Goal: Information Seeking & Learning: Learn about a topic

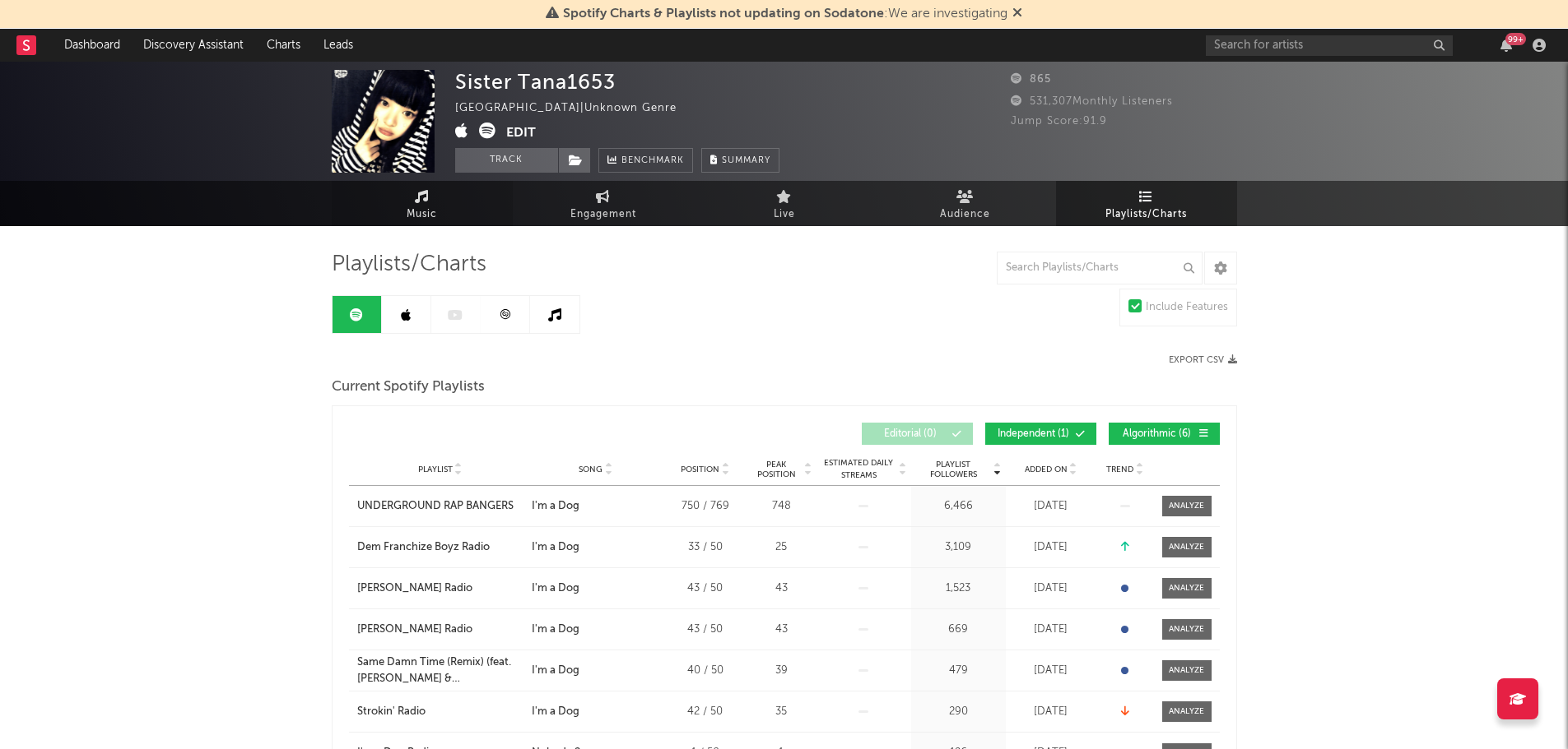
click at [422, 215] on span "Music" at bounding box center [422, 214] width 30 height 19
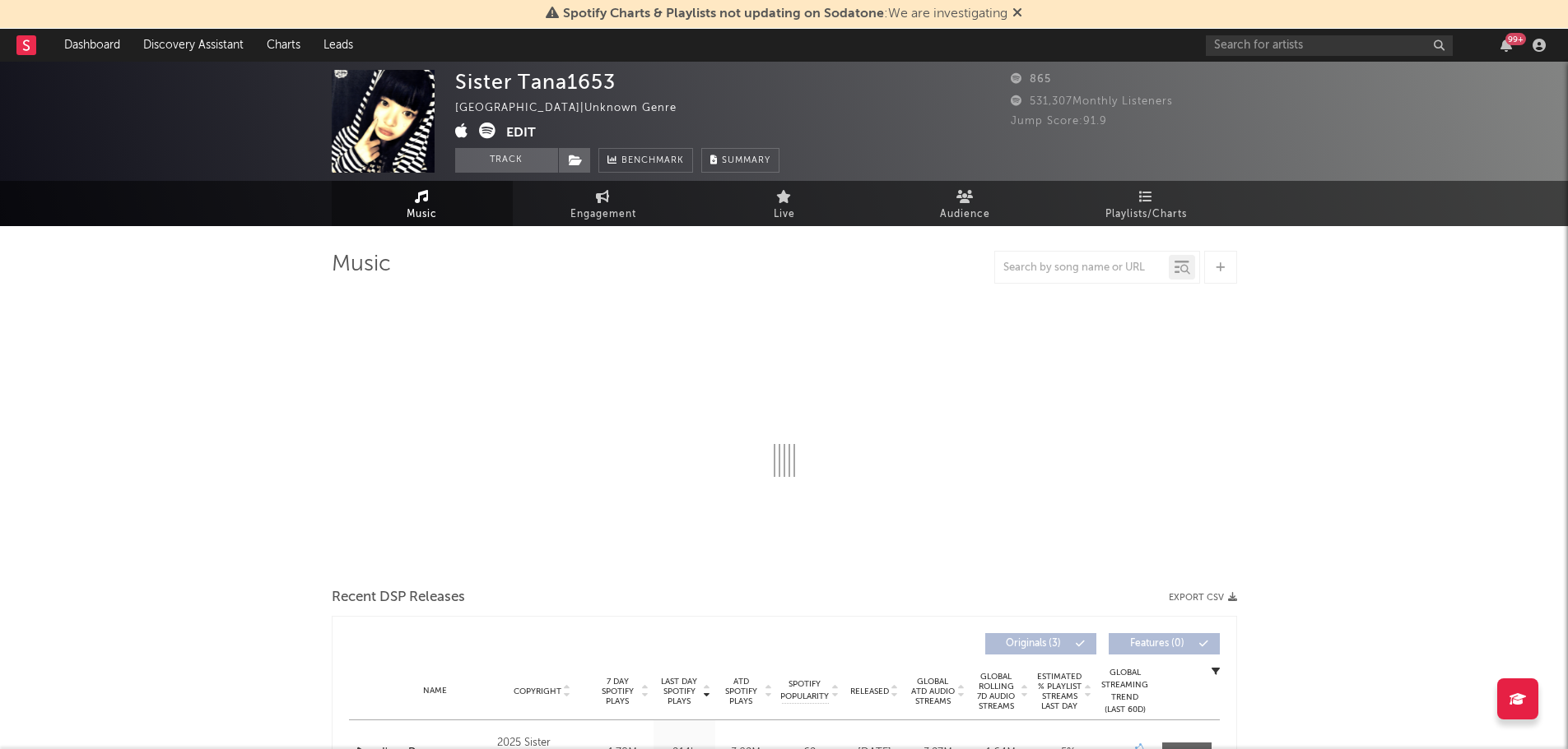
select select "1w"
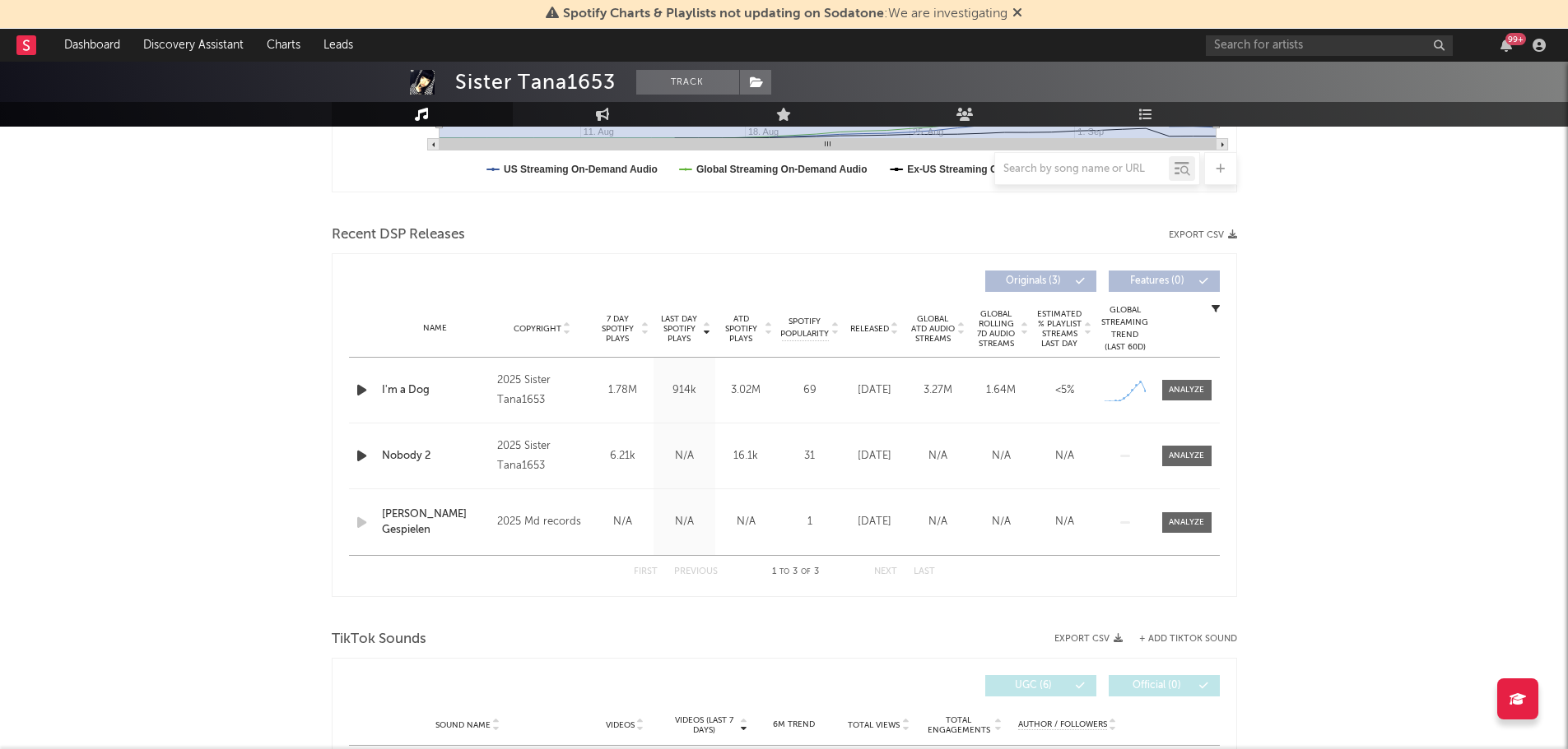
scroll to position [494, 0]
click at [354, 383] on icon "button" at bounding box center [362, 389] width 18 height 20
click at [361, 455] on icon "button" at bounding box center [362, 455] width 18 height 20
drag, startPoint x: 360, startPoint y: 450, endPoint x: 252, endPoint y: 60, distance: 404.7
click at [360, 450] on icon "button" at bounding box center [361, 455] width 16 height 20
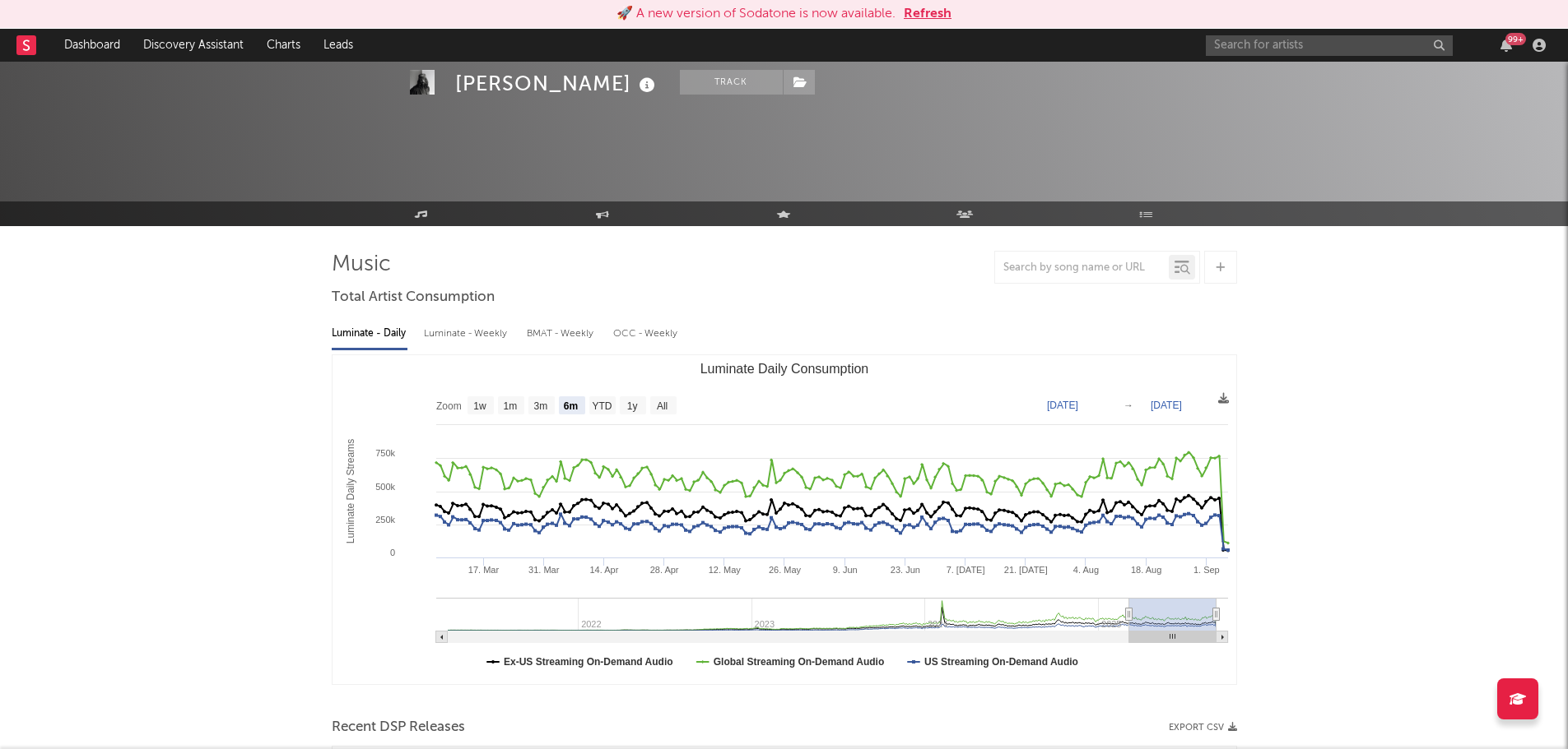
select select "6m"
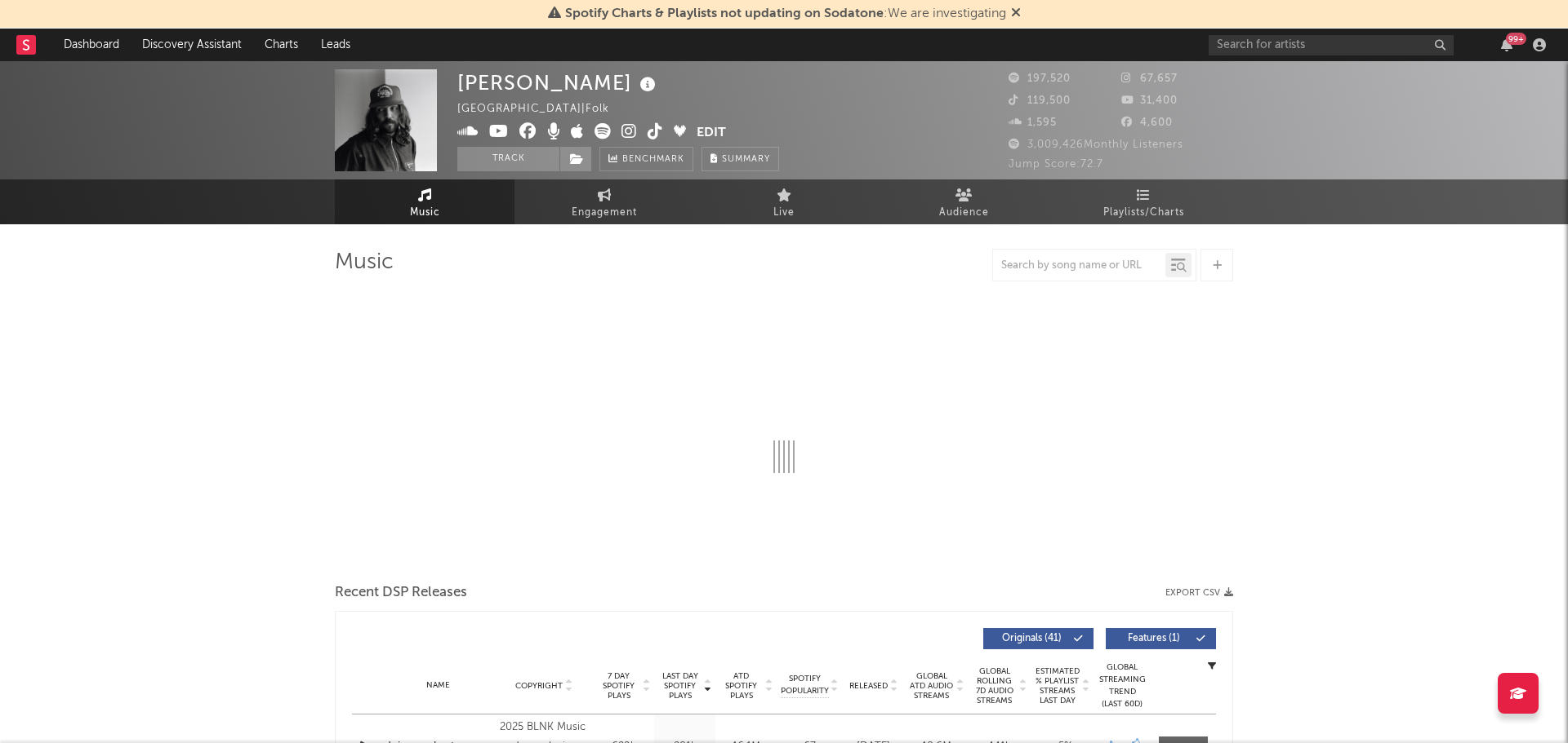
select select "6m"
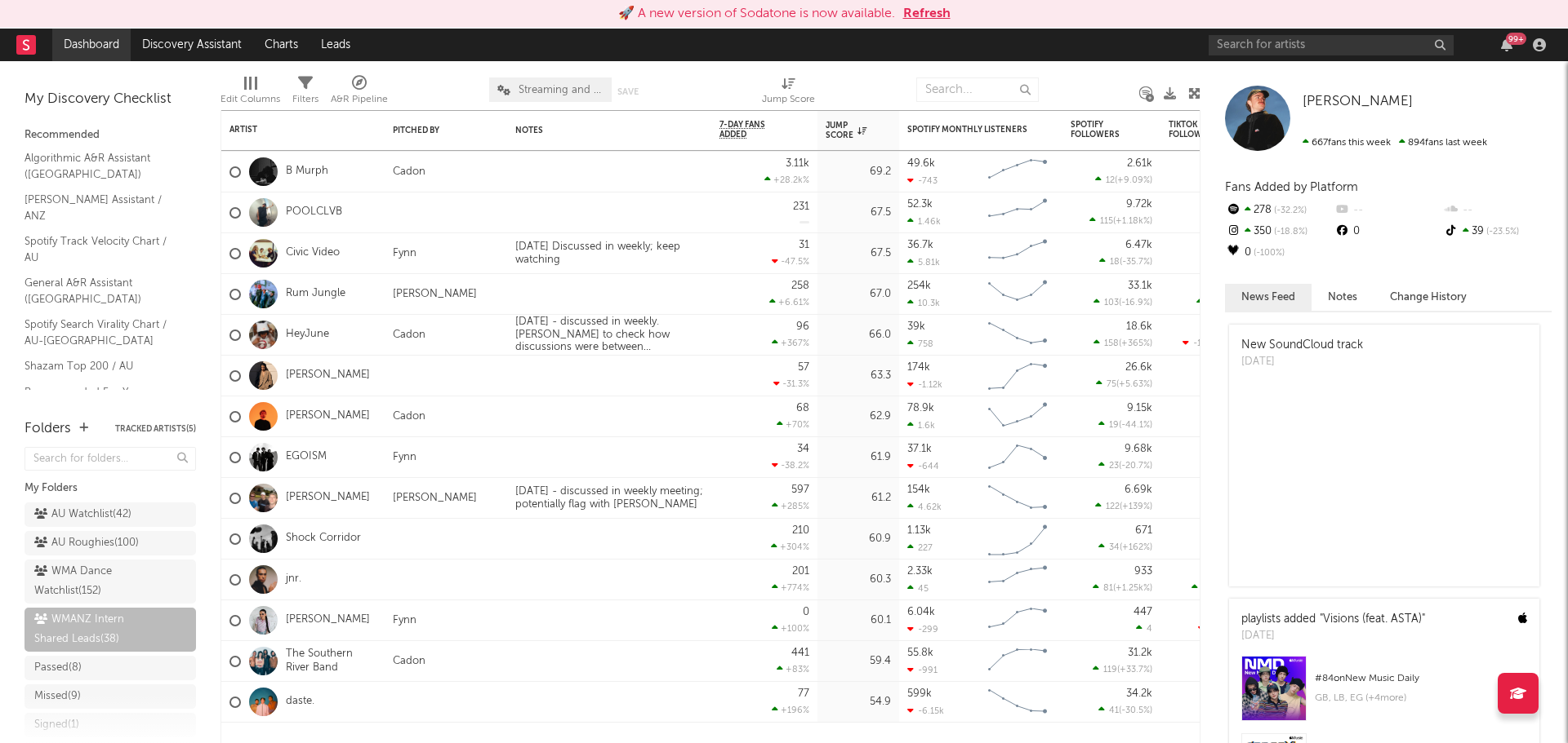
click at [91, 46] on link "Dashboard" at bounding box center [91, 44] width 79 height 33
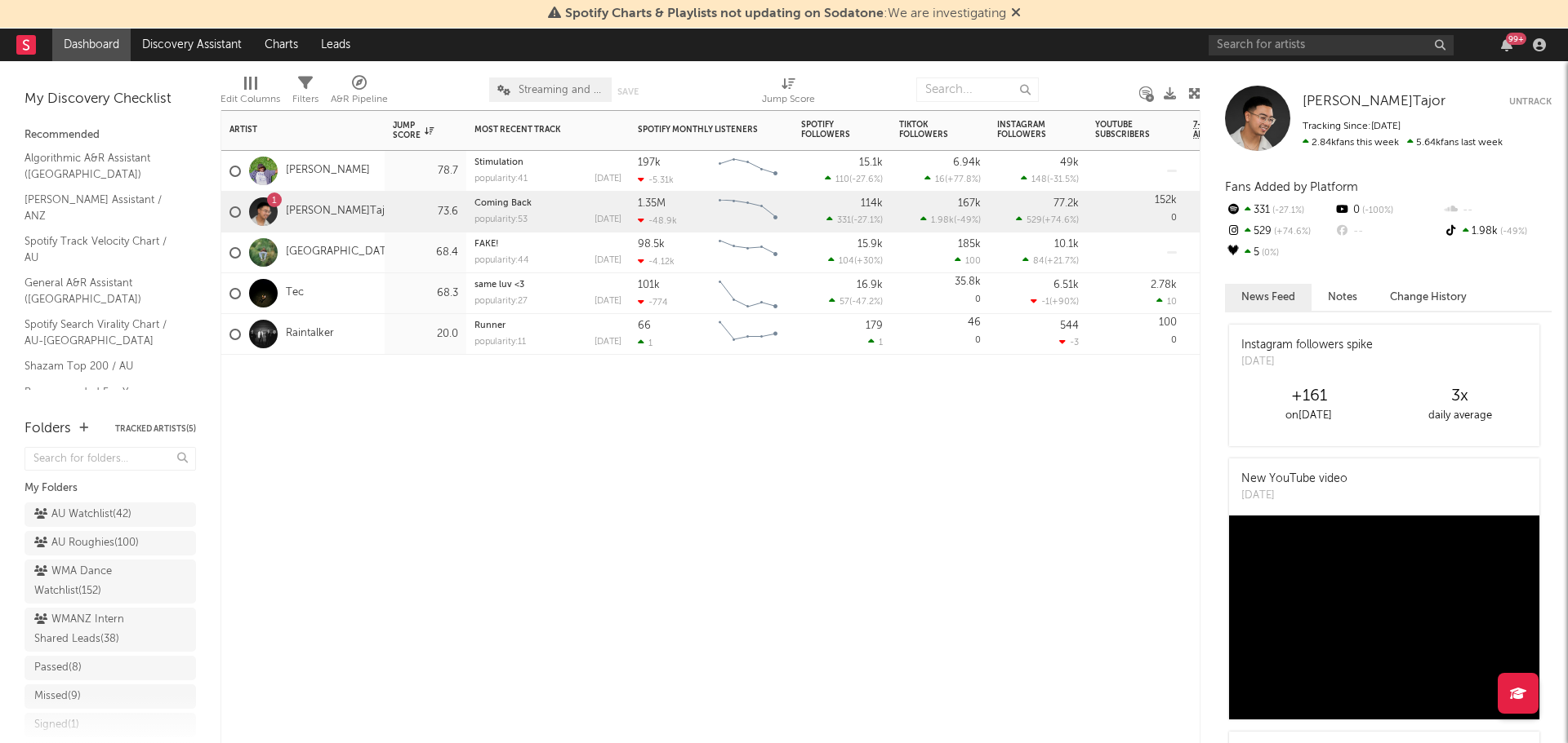
click at [628, 581] on div "Artist Notifications Jump Score Most Recent Track Popularity Released Spotify M…" at bounding box center [711, 427] width 980 height 634
click at [84, 504] on link "AU Watchlist ( 42 )" at bounding box center [110, 514] width 171 height 24
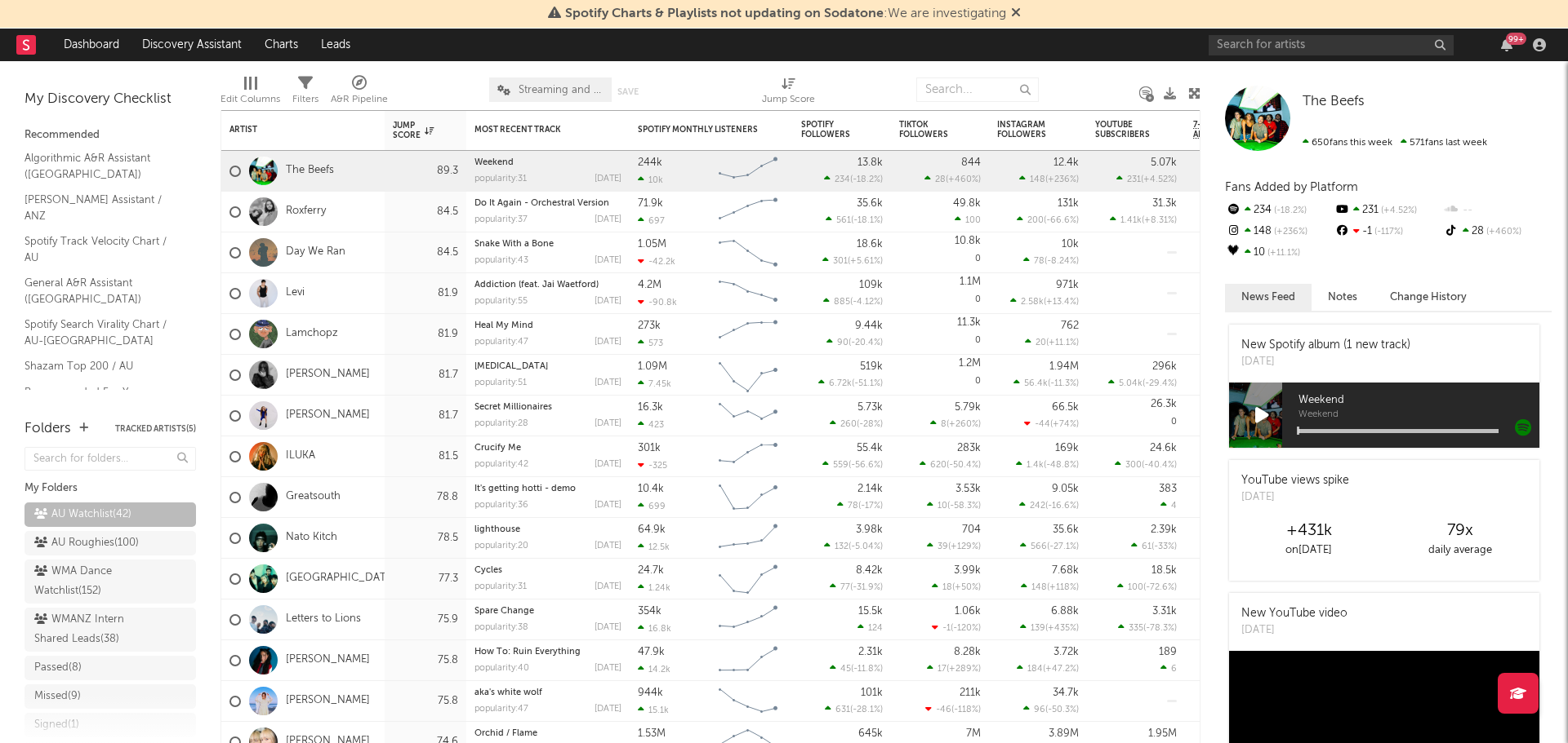
drag, startPoint x: 1015, startPoint y: 18, endPoint x: 734, endPoint y: 66, distance: 285.1
click at [1015, 18] on icon at bounding box center [1016, 13] width 10 height 13
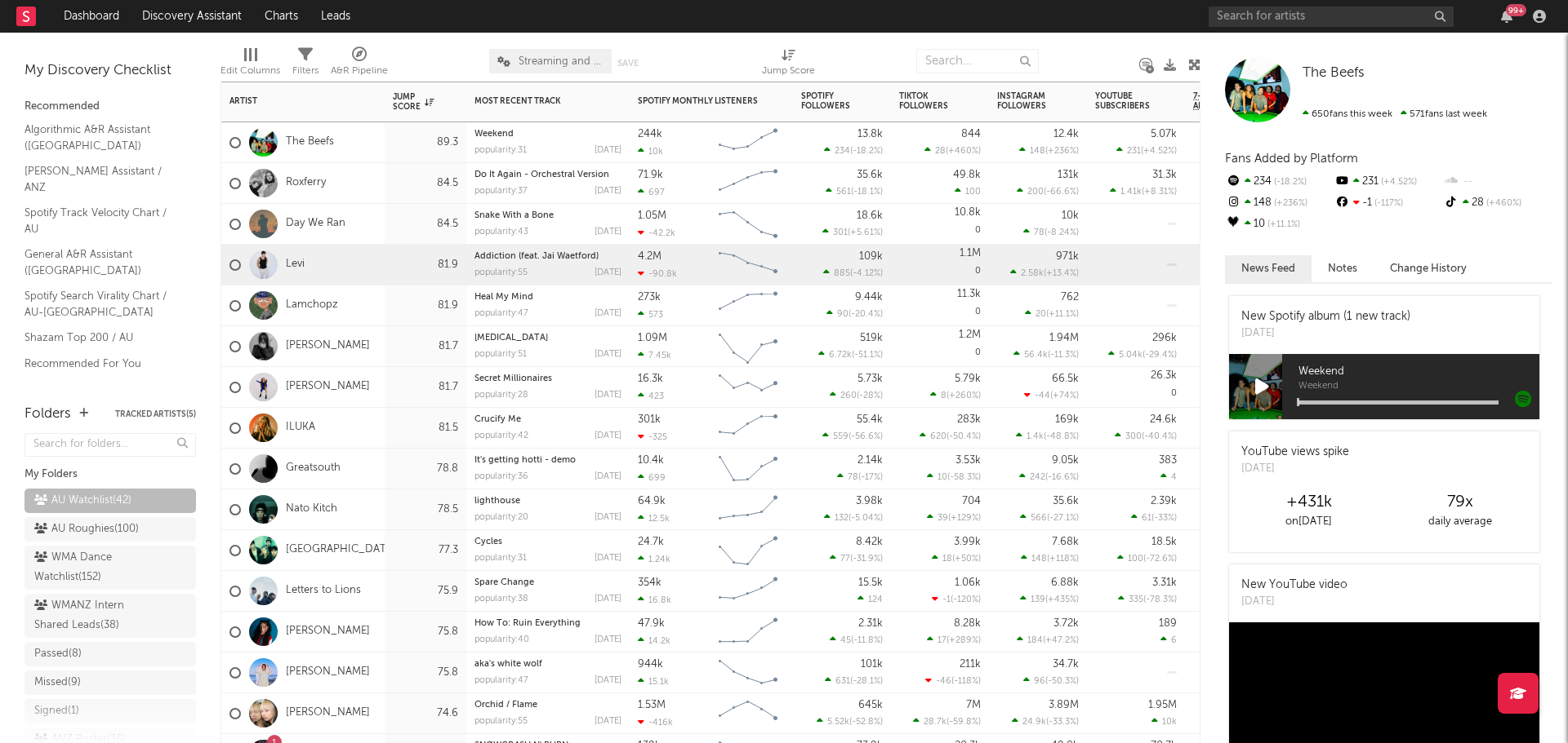
click at [376, 262] on div "Levi" at bounding box center [303, 265] width 163 height 41
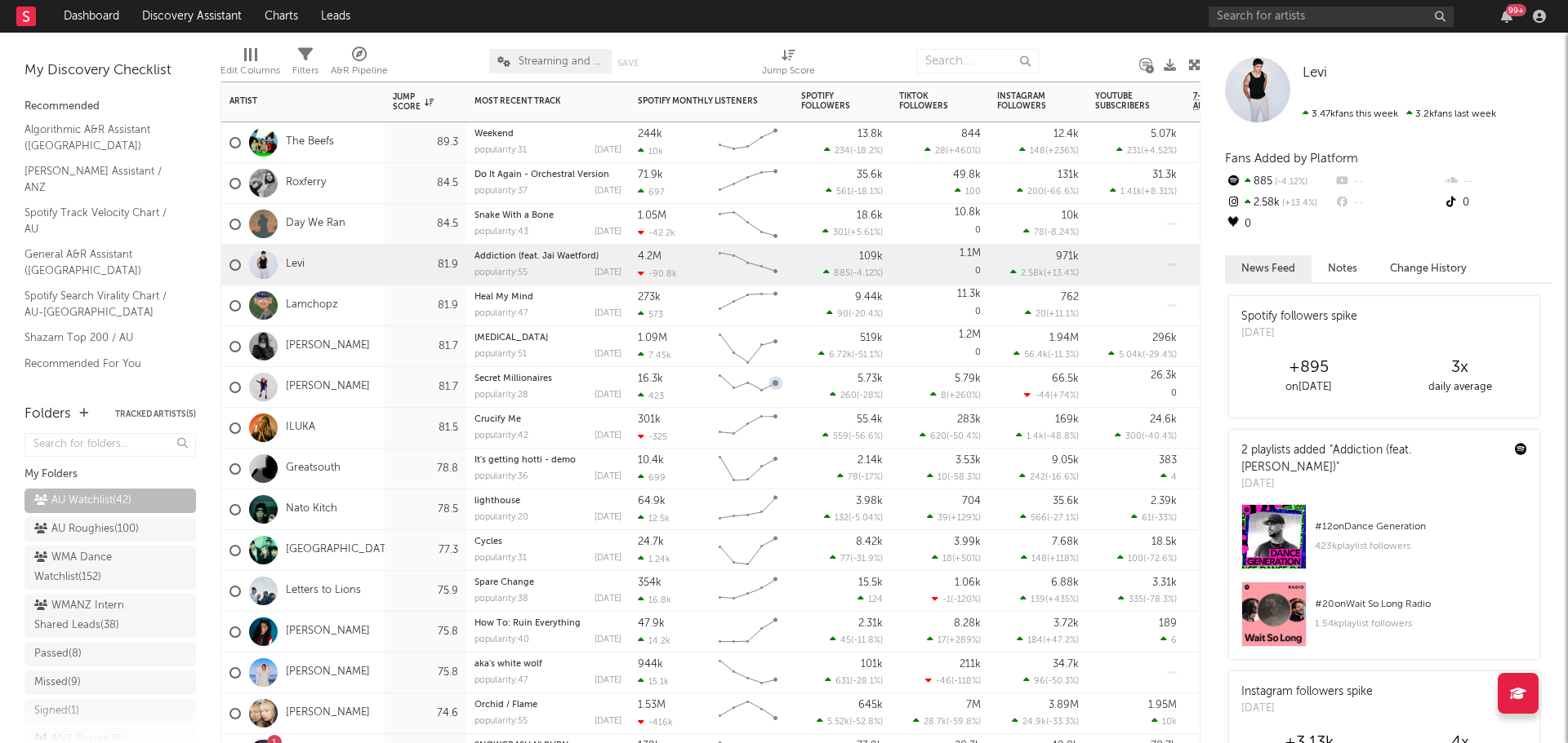
click at [371, 293] on div "Lamchopz" at bounding box center [303, 306] width 163 height 41
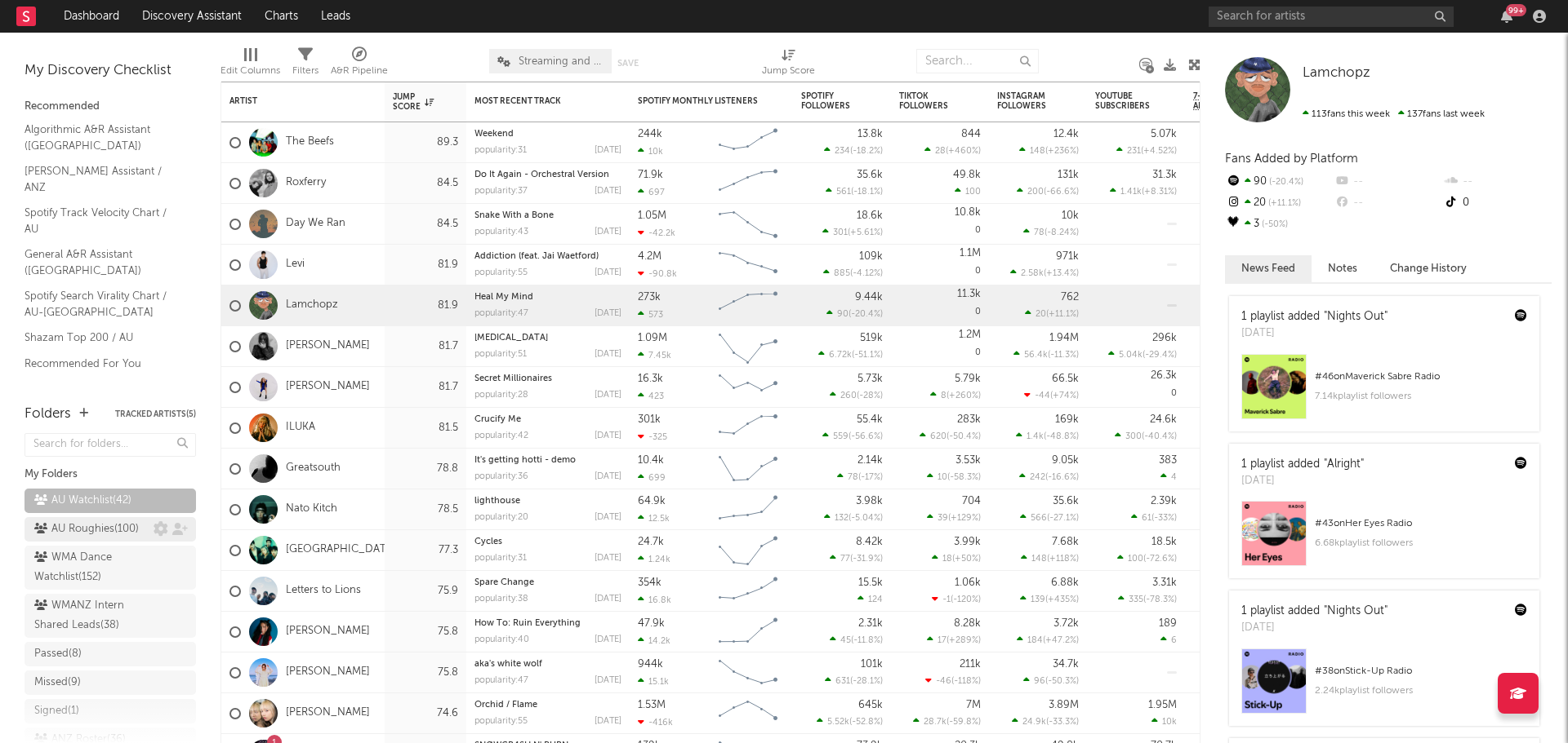
click at [86, 538] on div "AU Roughies ( 100 )" at bounding box center [86, 529] width 105 height 19
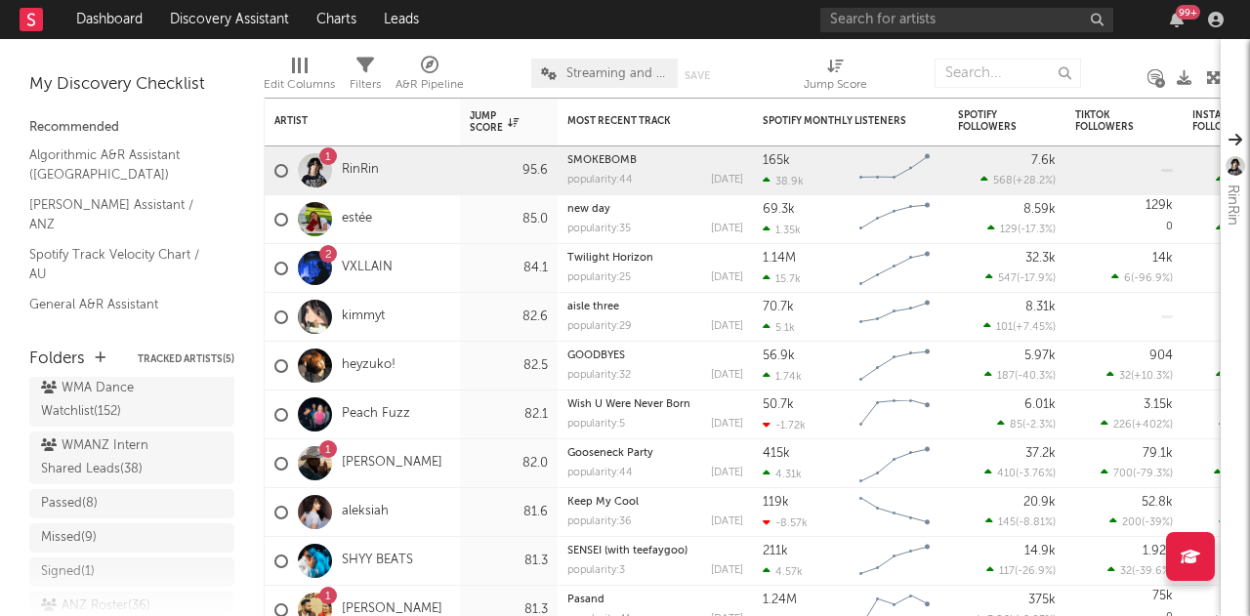
scroll to position [151, 0]
drag, startPoint x: 79, startPoint y: 458, endPoint x: 582, endPoint y: 520, distance: 506.7
click at [79, 458] on div "WMANZ Intern Shared Leads ( 38 )" at bounding box center [110, 449] width 138 height 47
